Goal: Information Seeking & Learning: Find specific fact

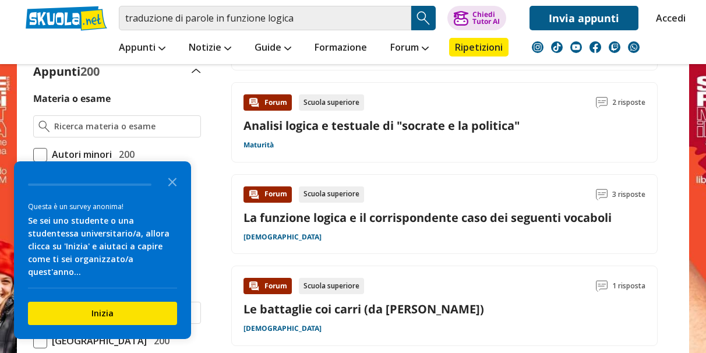
scroll to position [291, 0]
click at [337, 209] on link "La funzione logica e il corrispondente caso dei seguenti vocaboli" at bounding box center [428, 217] width 368 height 16
